Goal: Task Accomplishment & Management: Use online tool/utility

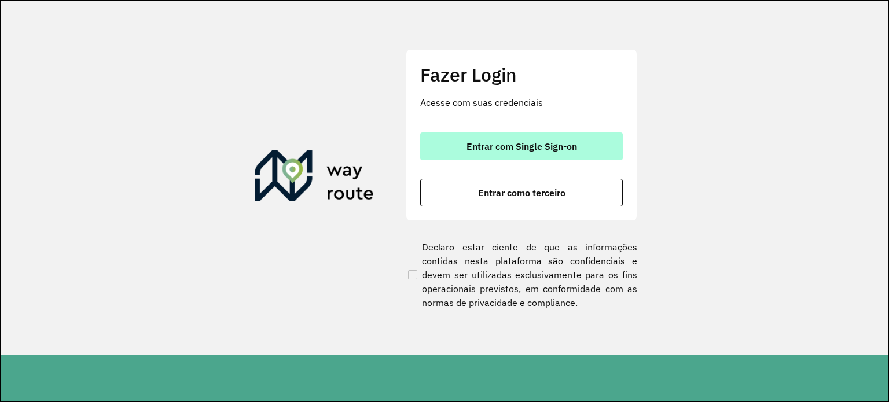
click at [556, 147] on span "Entrar com Single Sign-on" at bounding box center [522, 146] width 111 height 9
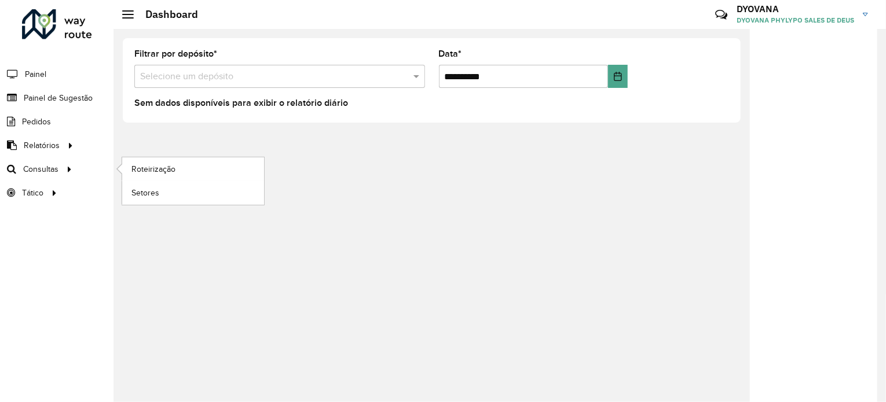
click at [122, 171] on li "Roteirização" at bounding box center [193, 169] width 142 height 24
click at [133, 170] on span "Roteirização" at bounding box center [154, 169] width 47 height 12
click at [157, 168] on span "Roteirização" at bounding box center [154, 169] width 47 height 12
click at [153, 177] on link "Roteirização" at bounding box center [193, 168] width 142 height 23
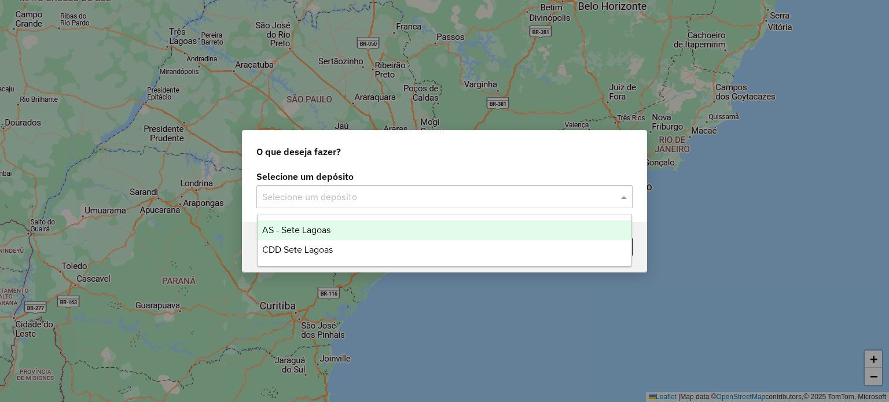
click at [367, 201] on input "text" at bounding box center [433, 197] width 342 height 14
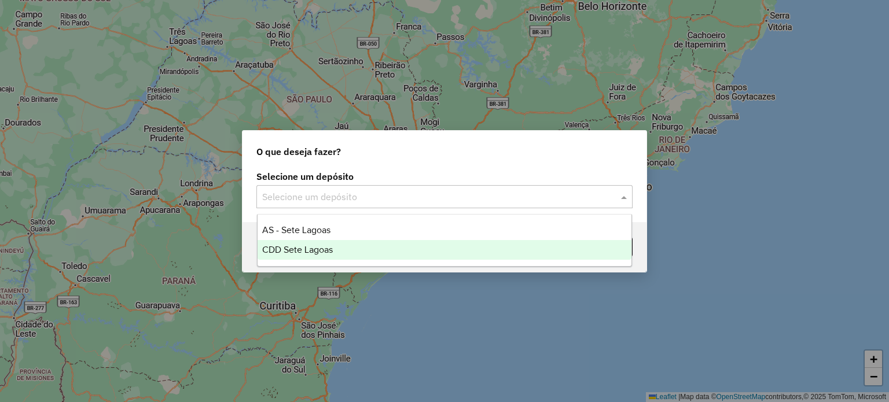
click at [326, 252] on span "CDD Sete Lagoas" at bounding box center [297, 250] width 71 height 10
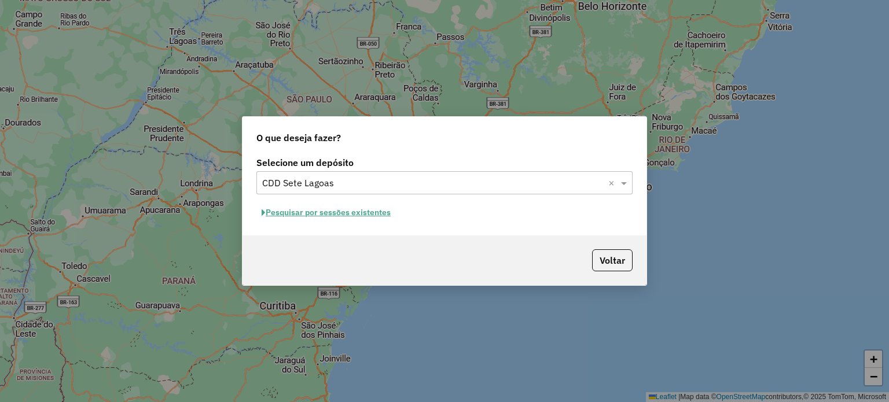
click at [316, 217] on button "Pesquisar por sessões existentes" at bounding box center [326, 213] width 140 height 18
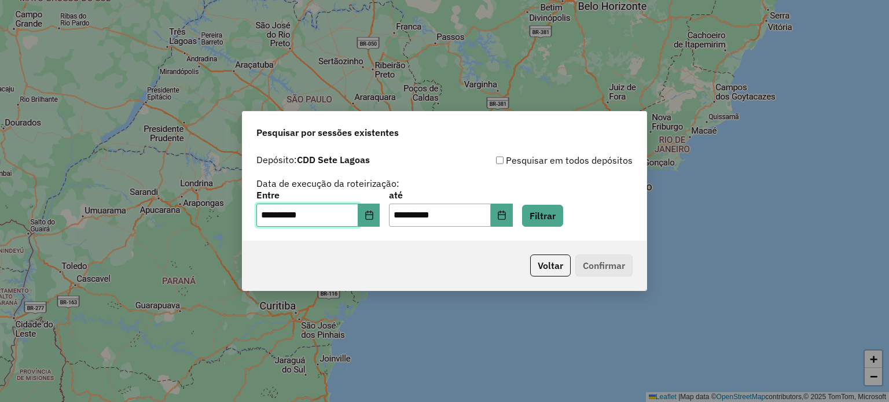
click at [282, 223] on input "**********" at bounding box center [307, 215] width 102 height 23
click at [374, 215] on icon "Choose Date" at bounding box center [369, 215] width 9 height 9
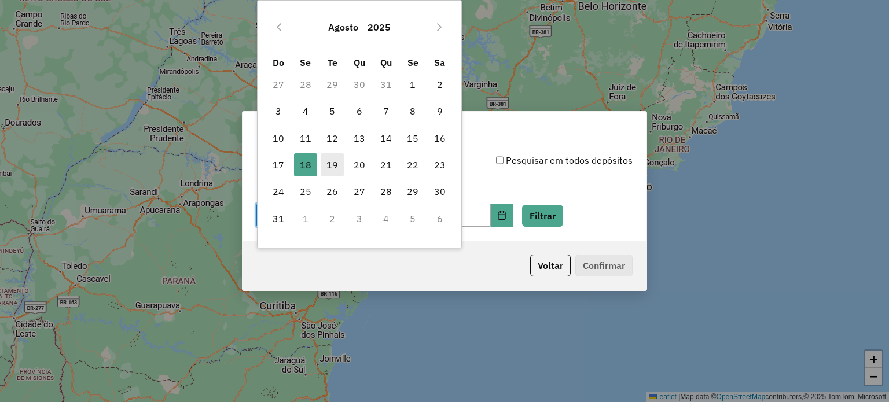
click at [331, 168] on span "19" at bounding box center [332, 164] width 23 height 23
type input "**********"
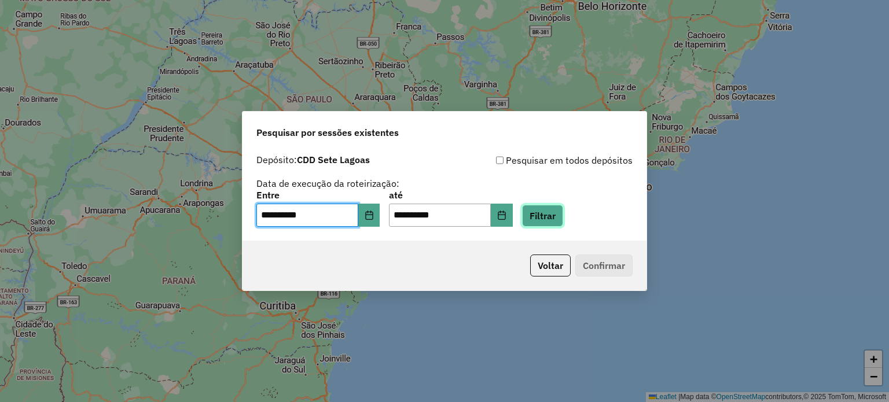
click at [545, 210] on button "Filtrar" at bounding box center [542, 216] width 41 height 22
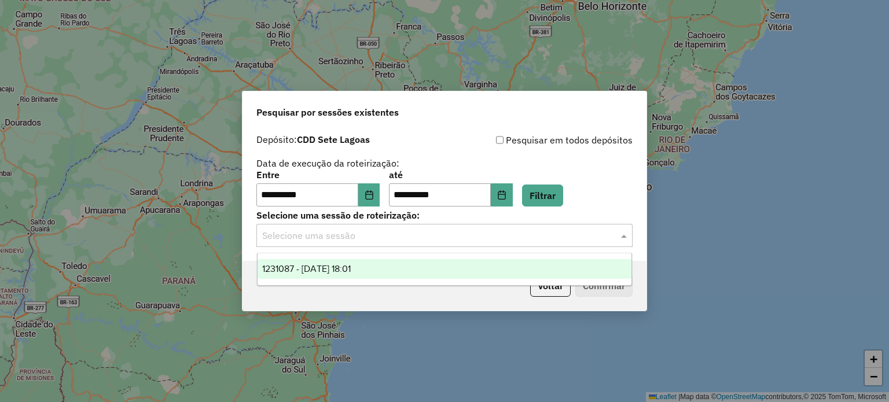
click at [408, 242] on input "text" at bounding box center [433, 236] width 342 height 14
click at [326, 278] on div "1231087 - [DATE] 18:01" at bounding box center [445, 269] width 375 height 20
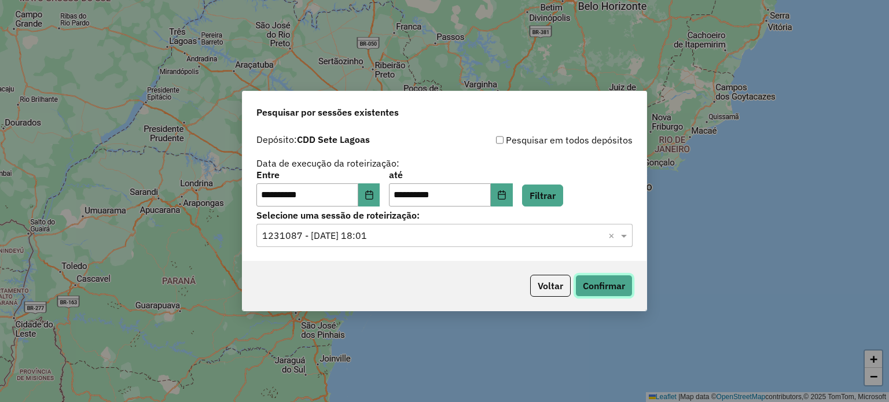
click at [615, 280] on button "Confirmar" at bounding box center [603, 286] width 57 height 22
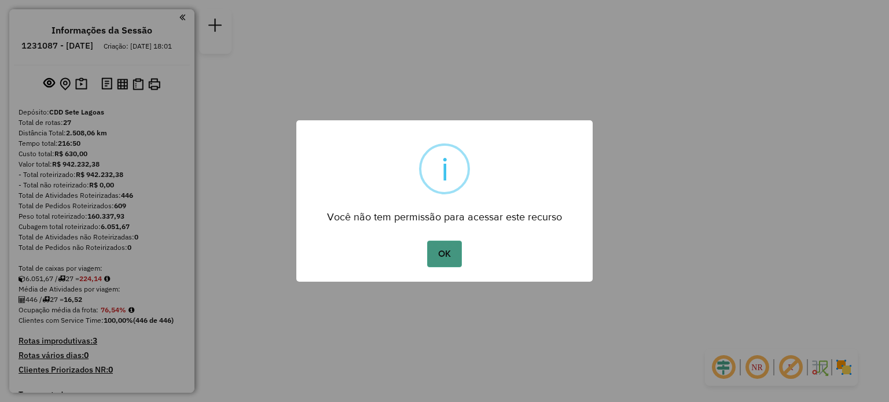
click at [447, 250] on button "OK" at bounding box center [444, 254] width 34 height 27
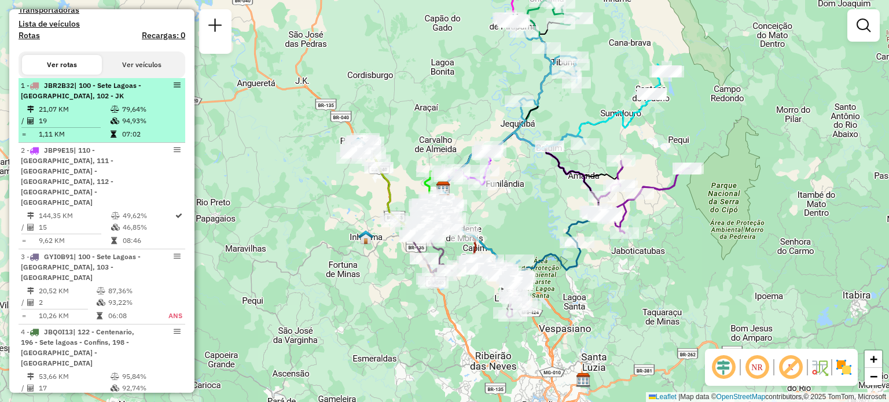
scroll to position [405, 0]
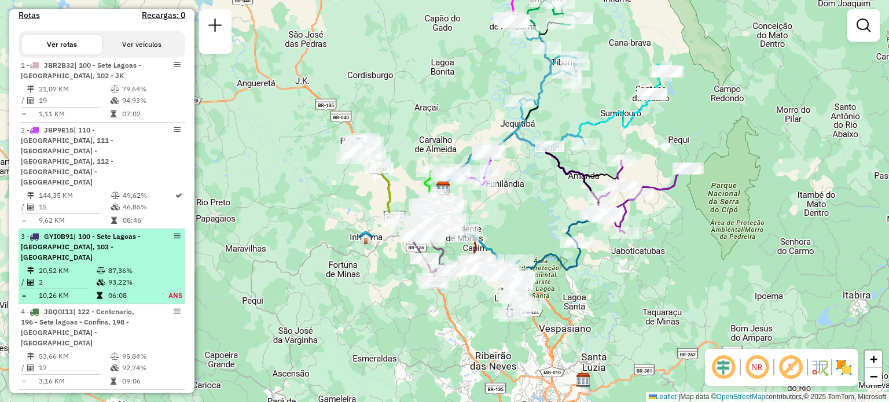
click at [71, 233] on li "3 - GYI0B91 | 100 - Sete Lagoas - Wenceslau, 103 - Tamandua 20,52 KM 87,36% / 2…" at bounding box center [102, 266] width 167 height 75
select select "**********"
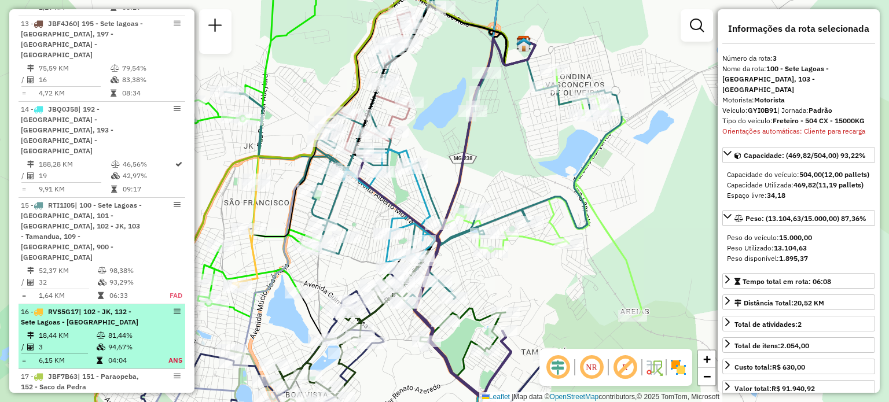
scroll to position [1389, 0]
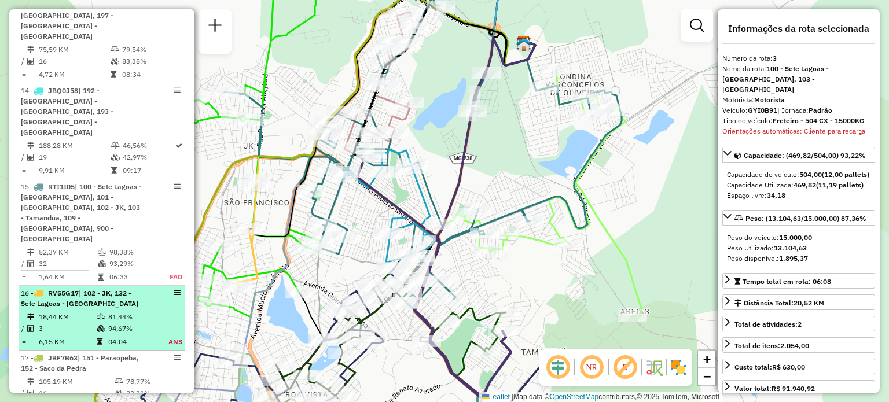
click at [63, 323] on td "3" at bounding box center [67, 329] width 58 height 12
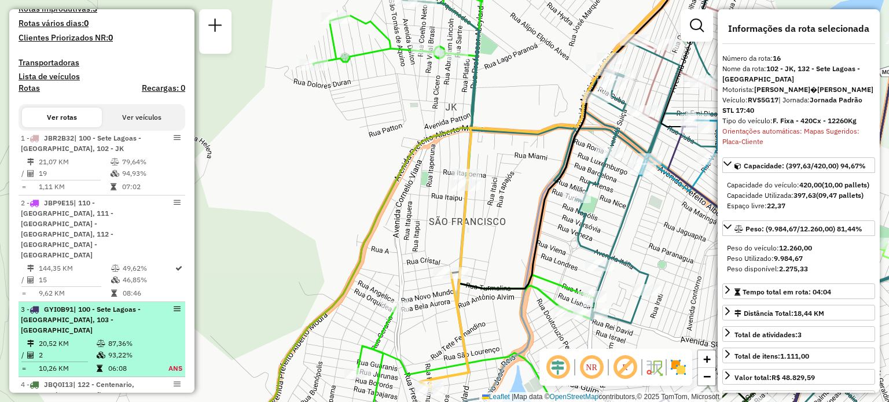
scroll to position [405, 0]
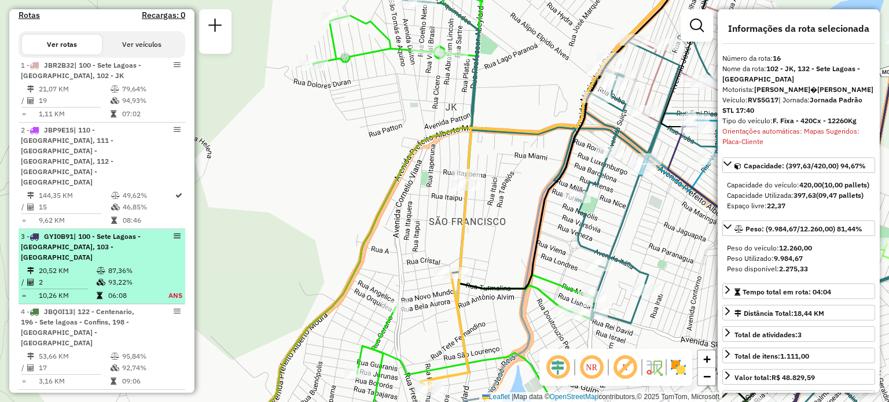
drag, startPoint x: 110, startPoint y: 234, endPoint x: 83, endPoint y: 232, distance: 26.7
drag, startPoint x: 83, startPoint y: 232, endPoint x: 148, endPoint y: 245, distance: 66.2
click at [148, 277] on td "93,22%" at bounding box center [131, 283] width 47 height 12
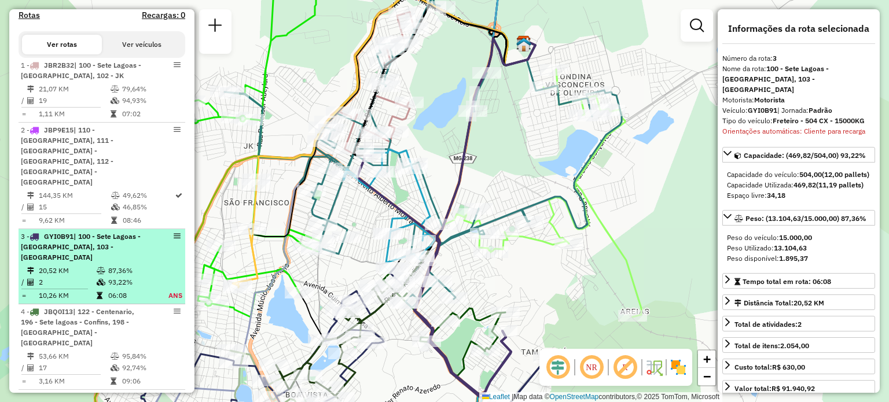
click at [175, 233] on em at bounding box center [177, 236] width 7 height 7
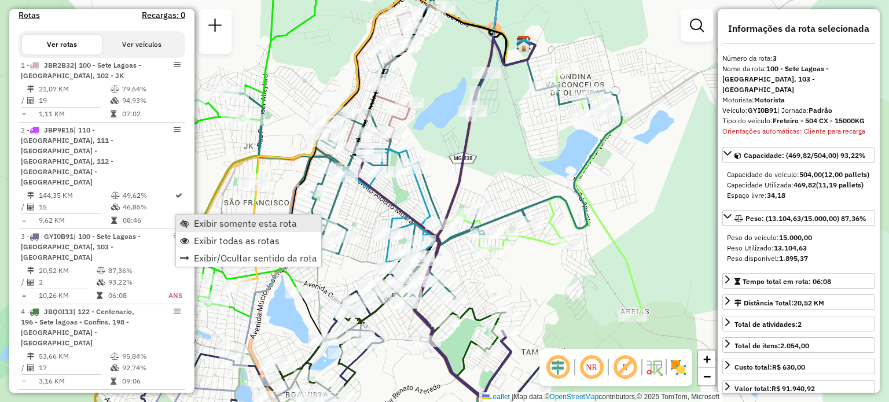
click at [197, 221] on span "Exibir somente esta rota" at bounding box center [245, 223] width 103 height 9
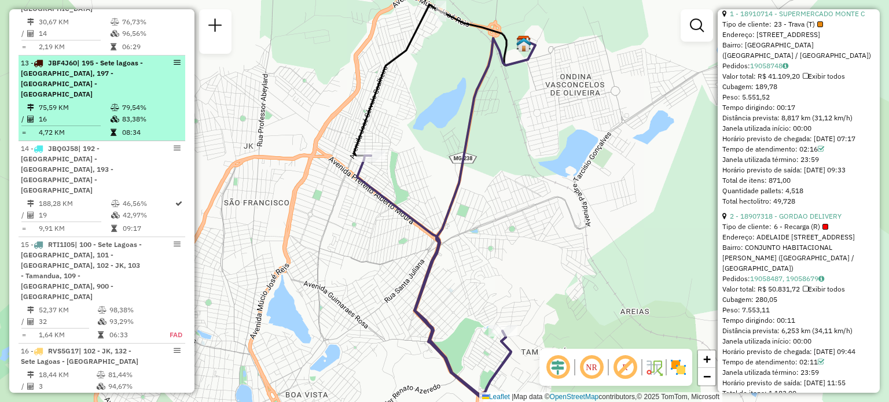
scroll to position [1389, 0]
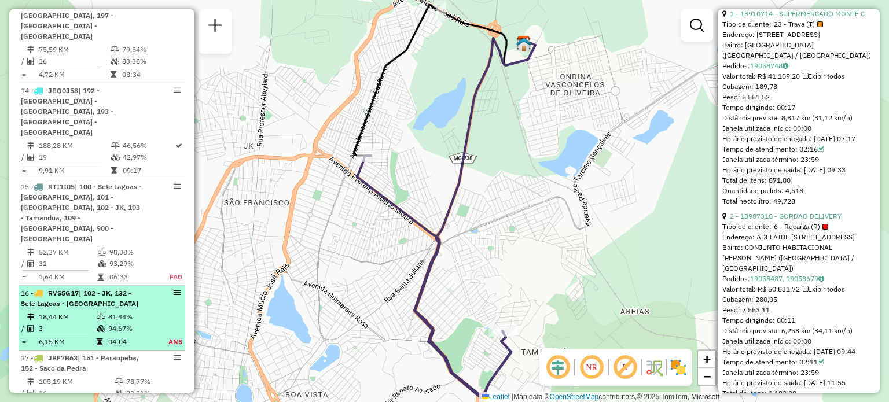
click at [65, 311] on td "18,44 KM" at bounding box center [67, 317] width 58 height 12
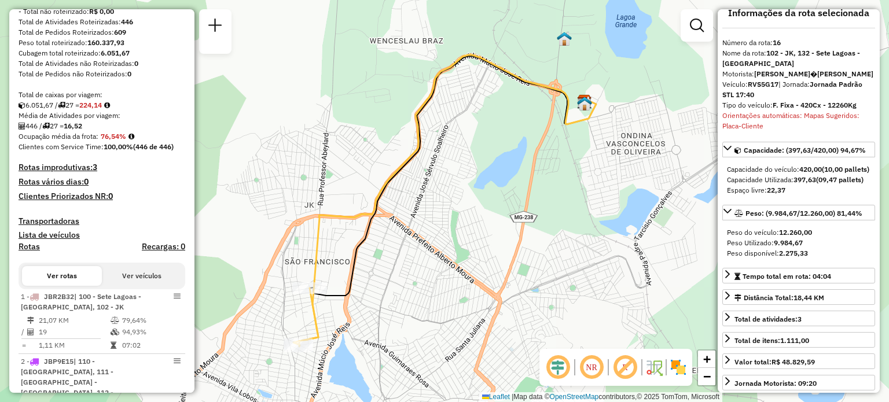
scroll to position [0, 0]
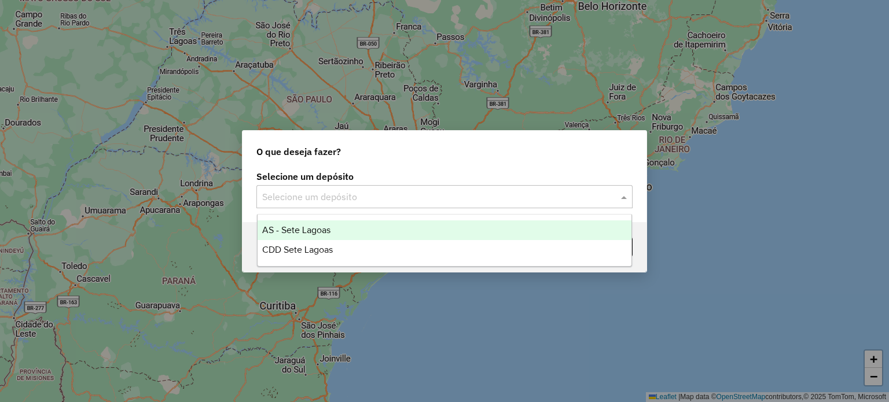
click at [303, 192] on input "text" at bounding box center [433, 197] width 342 height 14
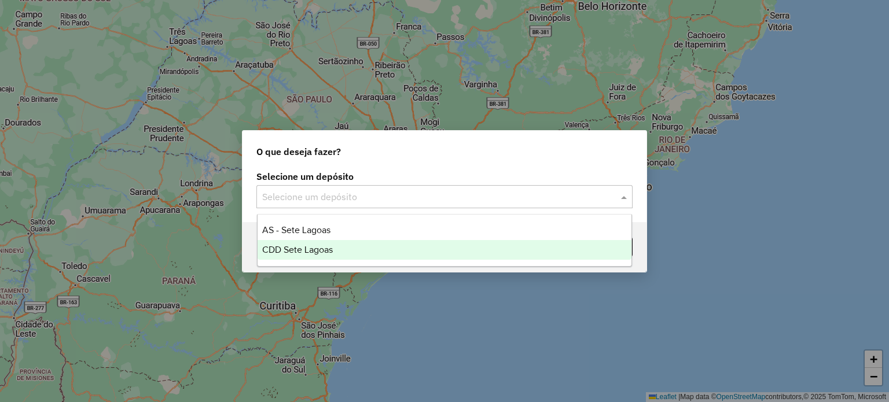
click at [315, 243] on div "CDD Sete Lagoas" at bounding box center [445, 250] width 375 height 20
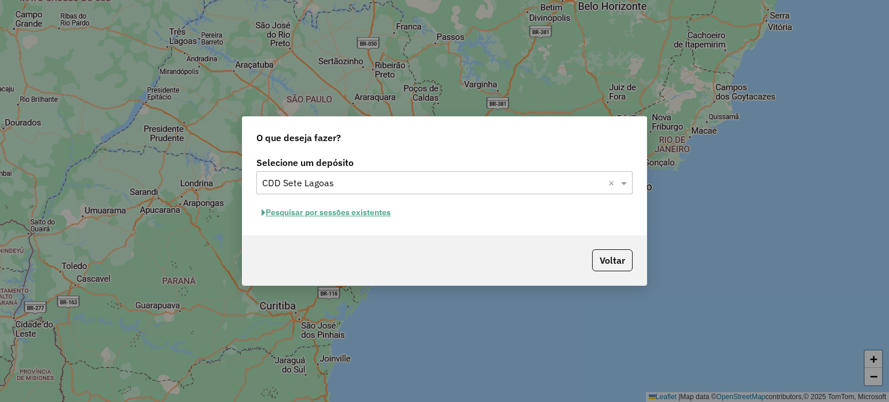
click at [348, 217] on button "Pesquisar por sessões existentes" at bounding box center [326, 213] width 140 height 18
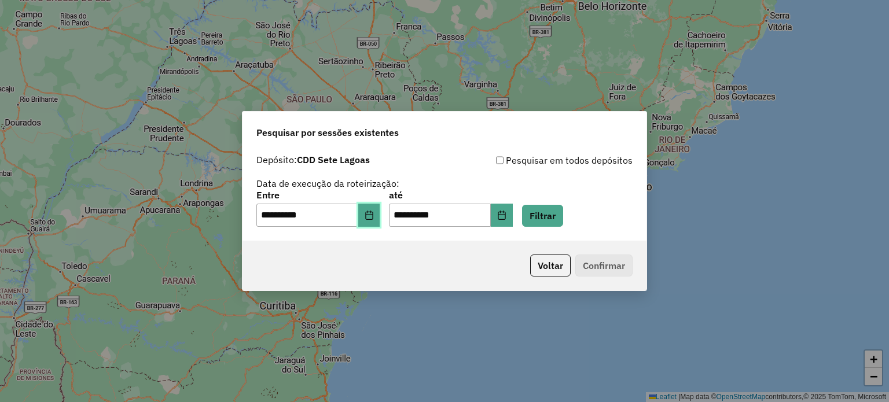
click at [373, 215] on icon "Choose Date" at bounding box center [369, 215] width 8 height 9
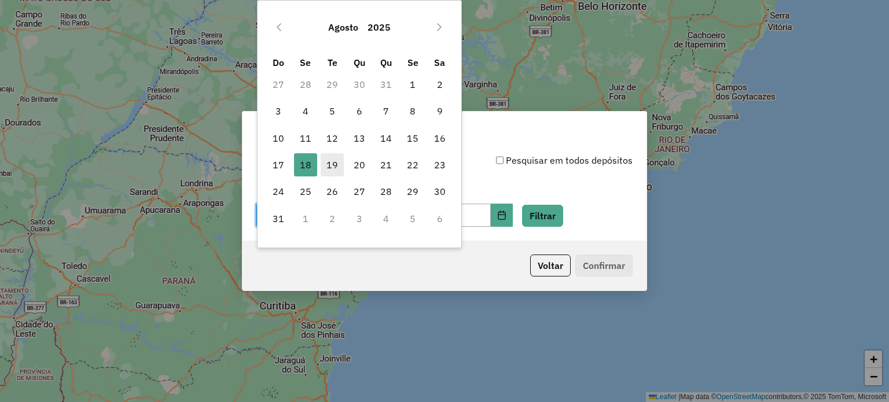
click at [335, 168] on span "19" at bounding box center [332, 164] width 23 height 23
type input "**********"
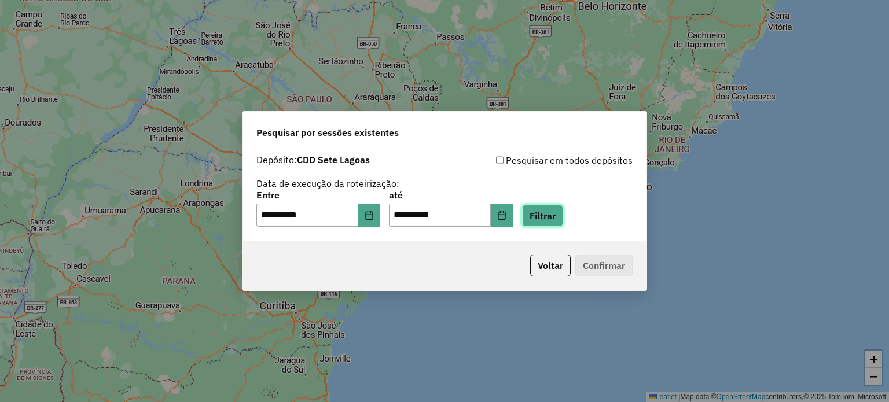
click at [563, 214] on button "Filtrar" at bounding box center [542, 216] width 41 height 22
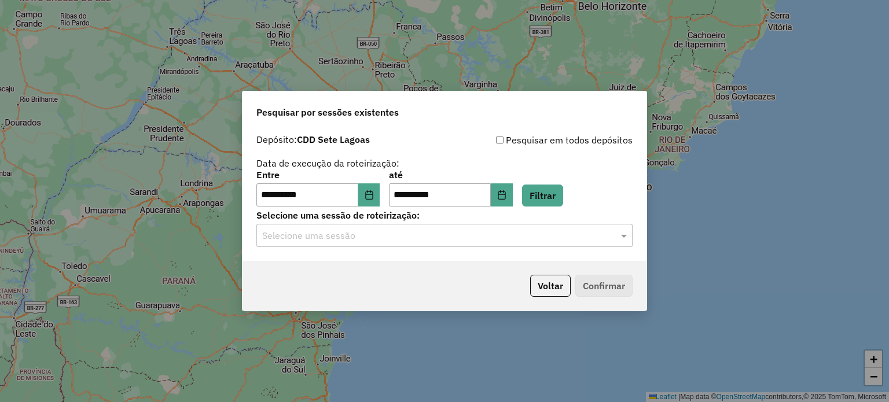
click at [356, 235] on input "text" at bounding box center [433, 236] width 342 height 14
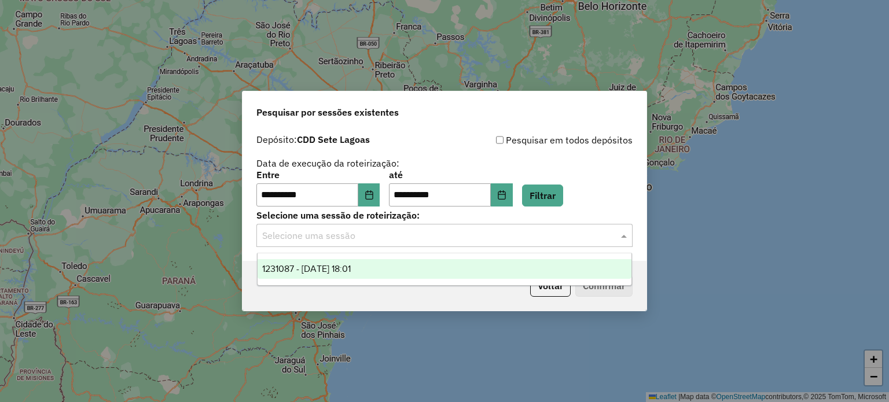
click at [351, 266] on span "1231087 - 19/08/2025 18:01" at bounding box center [306, 269] width 89 height 10
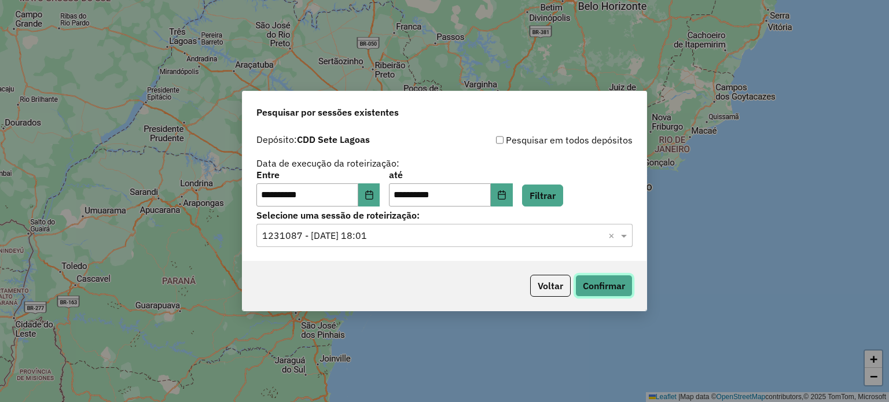
click at [602, 286] on button "Confirmar" at bounding box center [603, 286] width 57 height 22
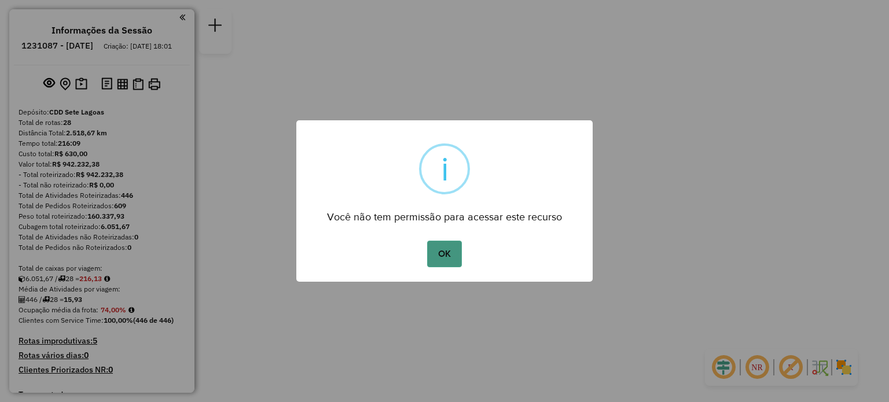
click at [444, 249] on button "OK" at bounding box center [444, 254] width 34 height 27
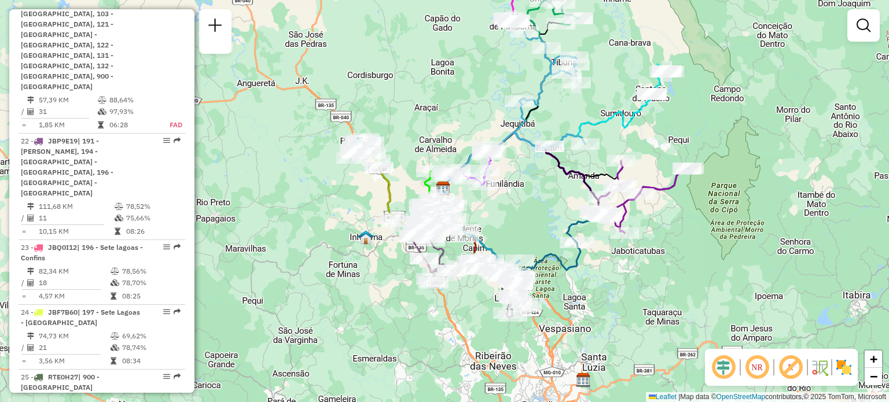
scroll to position [2151, 0]
select select "**********"
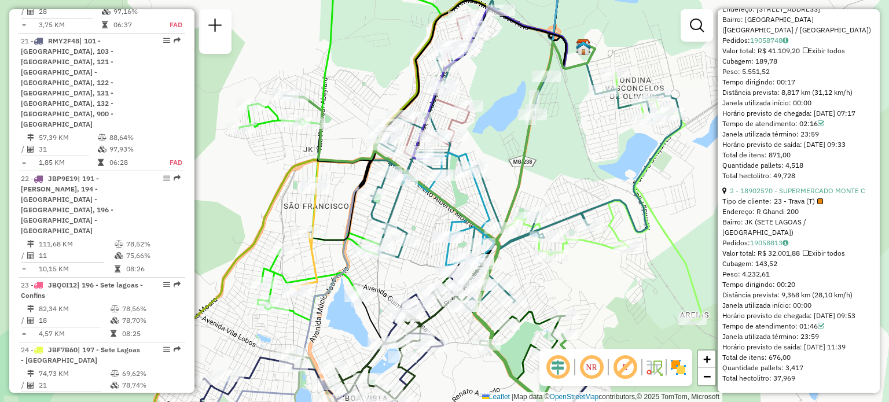
scroll to position [2093, 0]
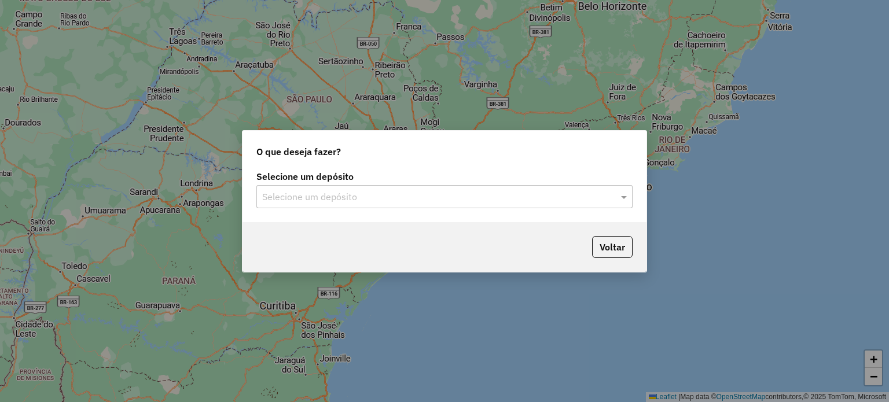
click at [304, 193] on input "text" at bounding box center [433, 197] width 342 height 14
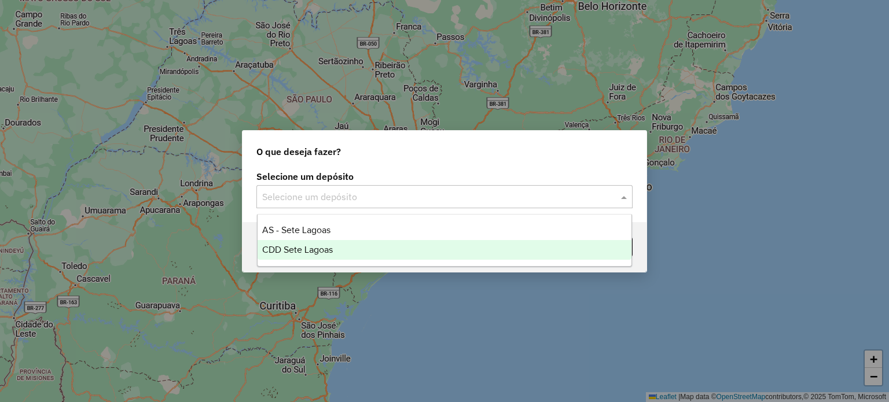
click at [308, 250] on span "CDD Sete Lagoas" at bounding box center [297, 250] width 71 height 10
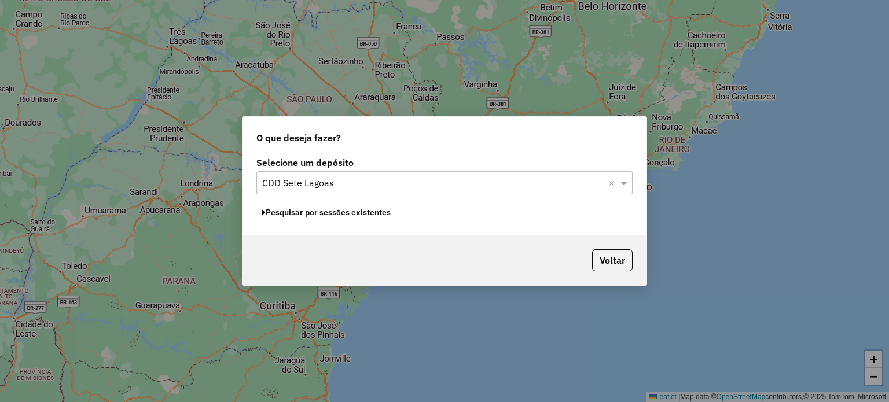
click at [304, 215] on button "Pesquisar por sessões existentes" at bounding box center [326, 213] width 140 height 18
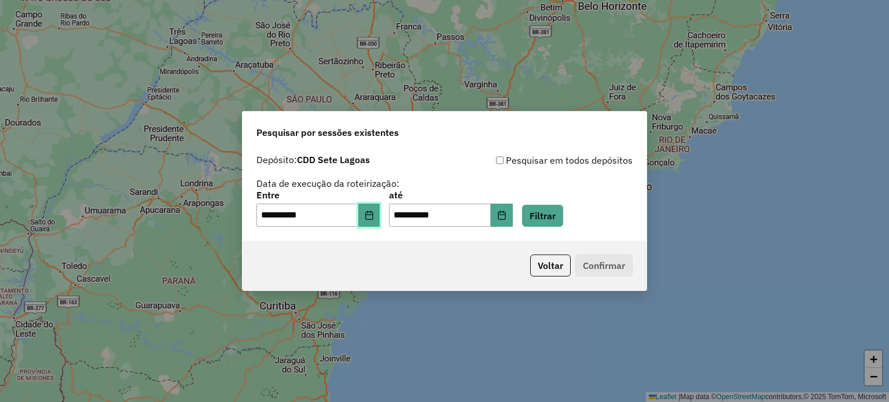
click at [374, 216] on icon "Choose Date" at bounding box center [369, 215] width 9 height 9
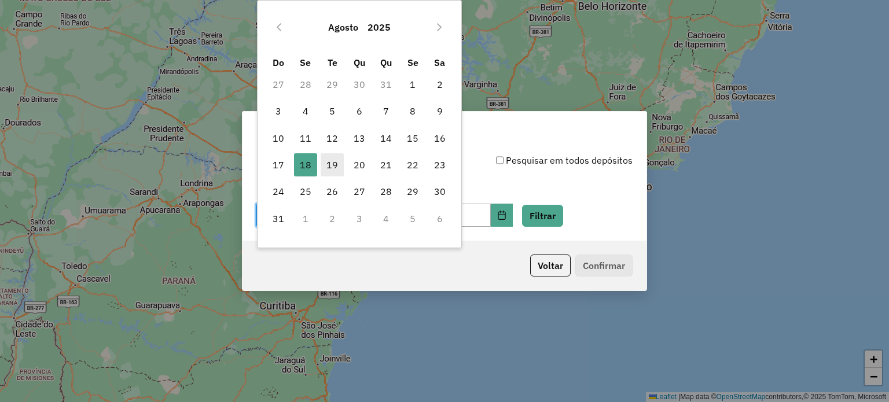
click at [329, 164] on span "19" at bounding box center [332, 164] width 23 height 23
type input "**********"
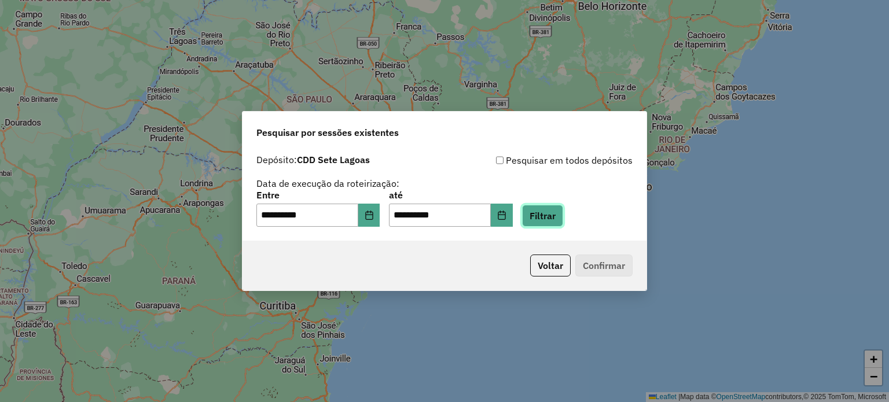
click at [558, 219] on button "Filtrar" at bounding box center [542, 216] width 41 height 22
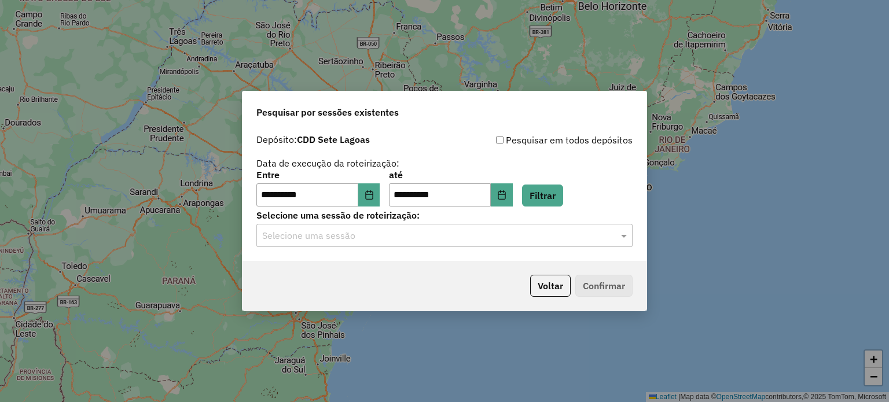
click at [340, 248] on div "**********" at bounding box center [445, 195] width 404 height 133
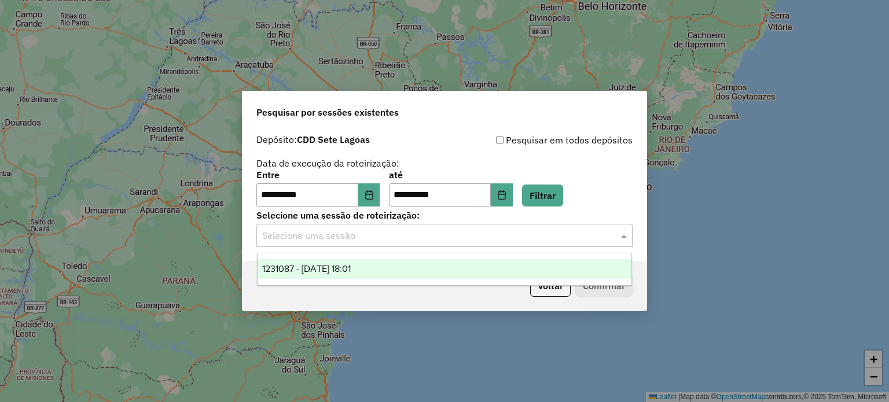
click at [341, 244] on div "Selecione uma sessão" at bounding box center [444, 235] width 376 height 23
click at [351, 264] on span "1231087 - 19/08/2025 18:01" at bounding box center [306, 269] width 89 height 10
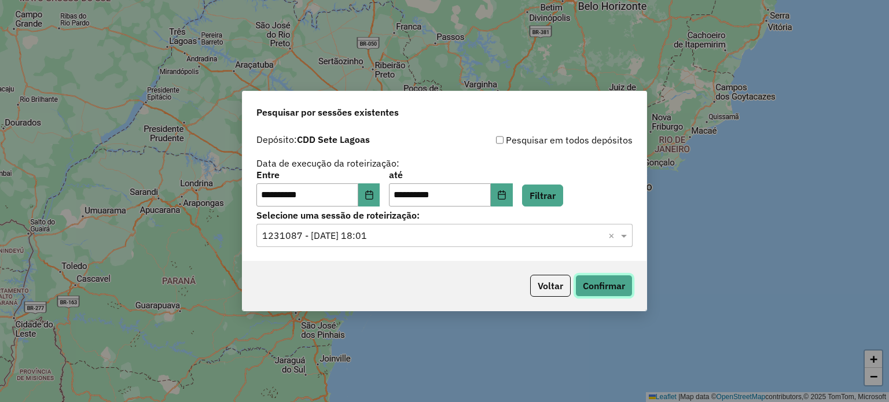
click at [604, 283] on button "Confirmar" at bounding box center [603, 286] width 57 height 22
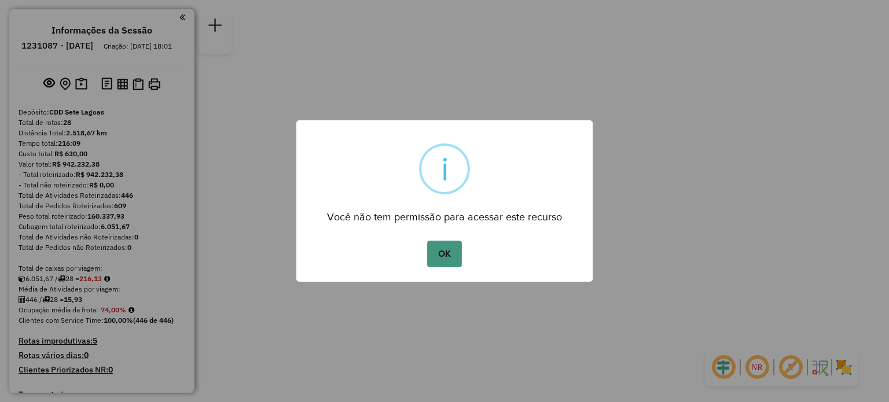
click at [450, 254] on button "OK" at bounding box center [444, 254] width 34 height 27
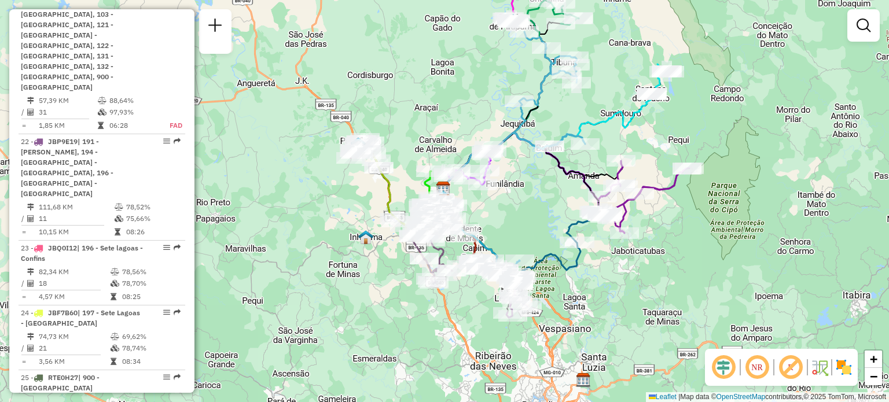
scroll to position [2151, 0]
